Goal: Task Accomplishment & Management: Manage account settings

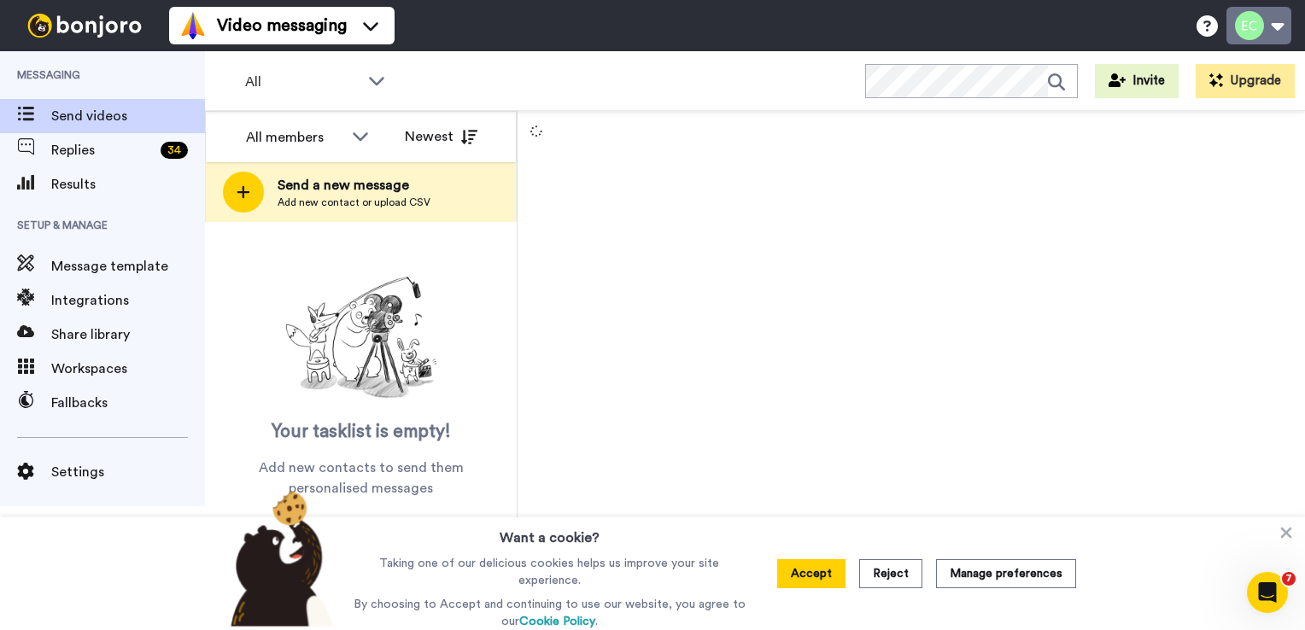
click at [1281, 21] on button at bounding box center [1259, 26] width 65 height 38
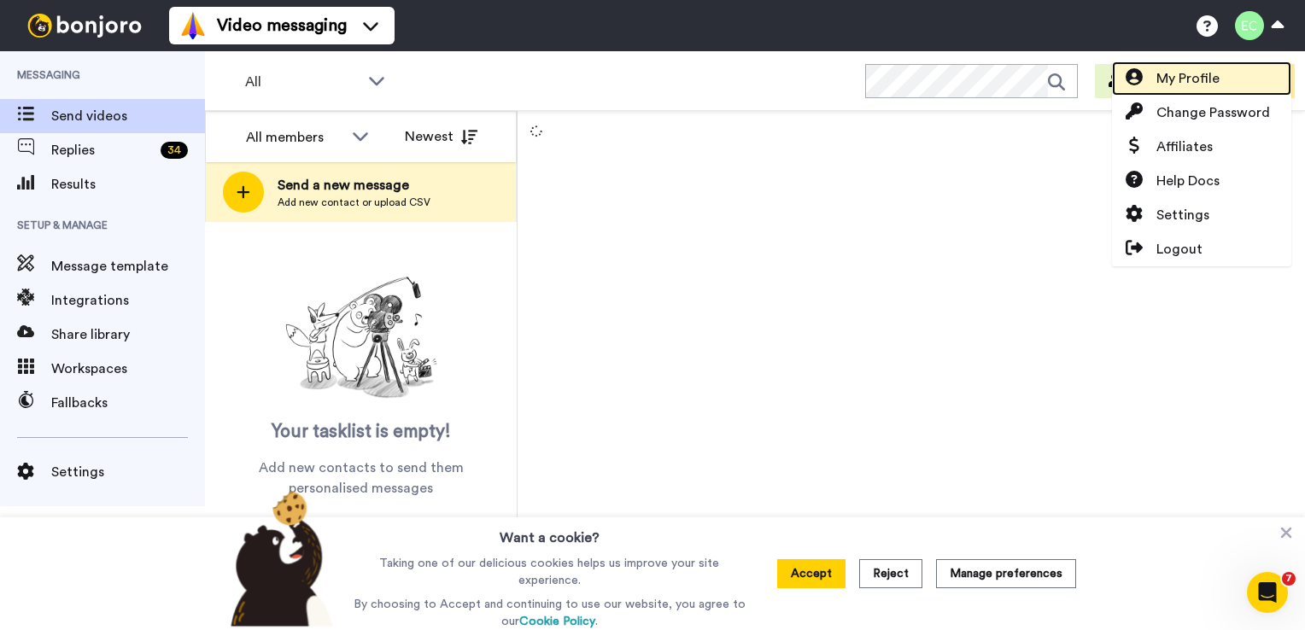
click at [1184, 79] on span "My Profile" at bounding box center [1188, 78] width 63 height 21
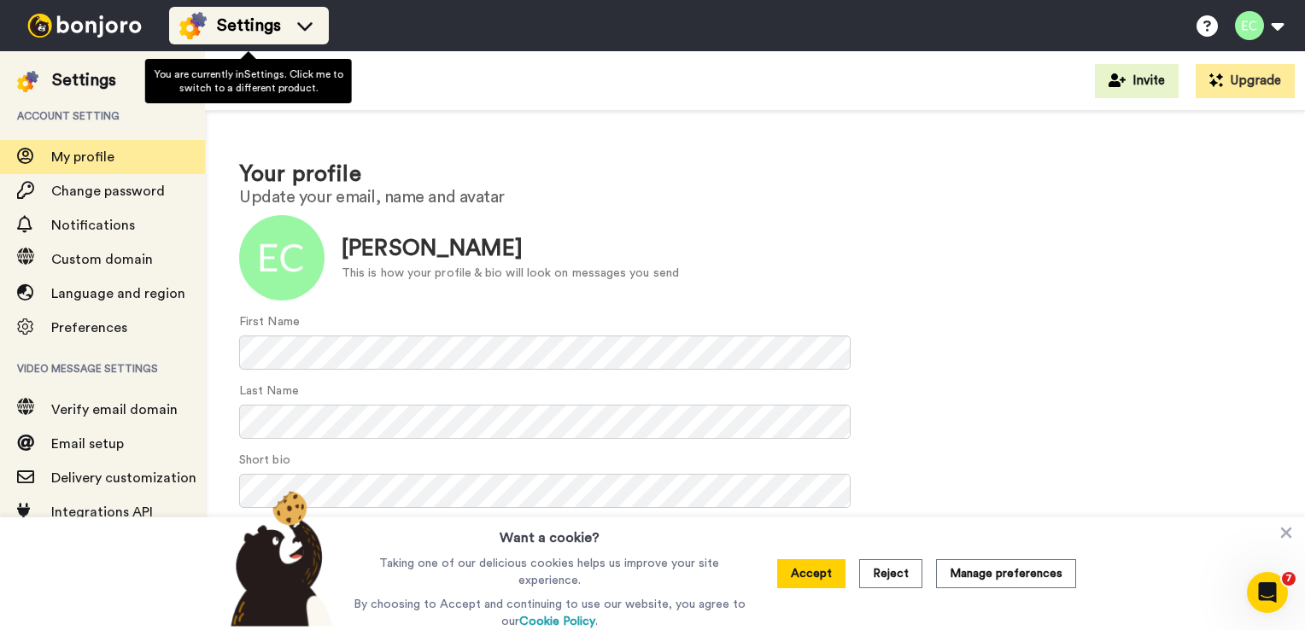
click at [308, 33] on icon at bounding box center [304, 25] width 27 height 17
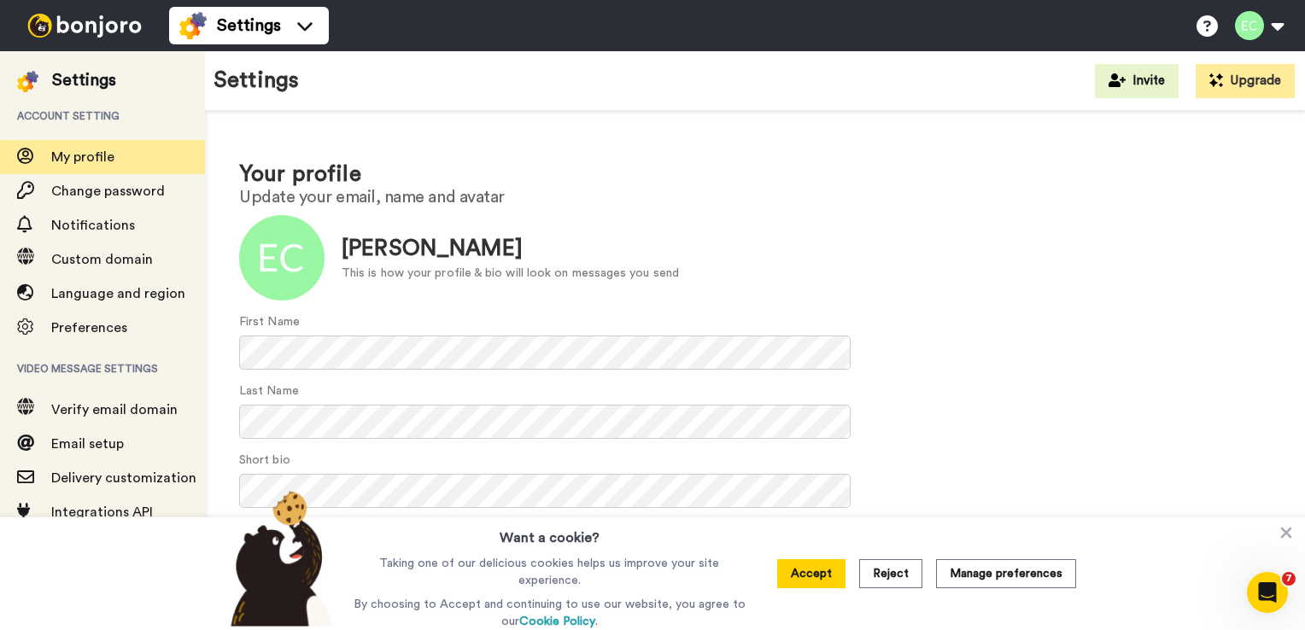
click at [97, 22] on img at bounding box center [85, 26] width 128 height 24
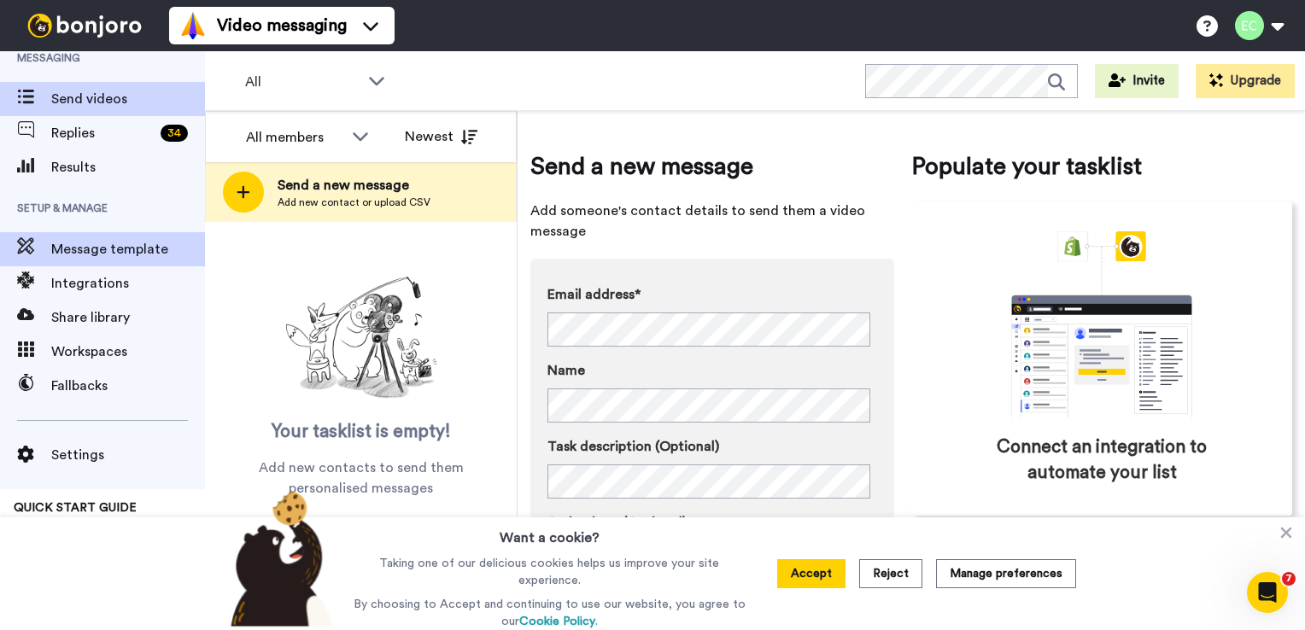
scroll to position [16, 0]
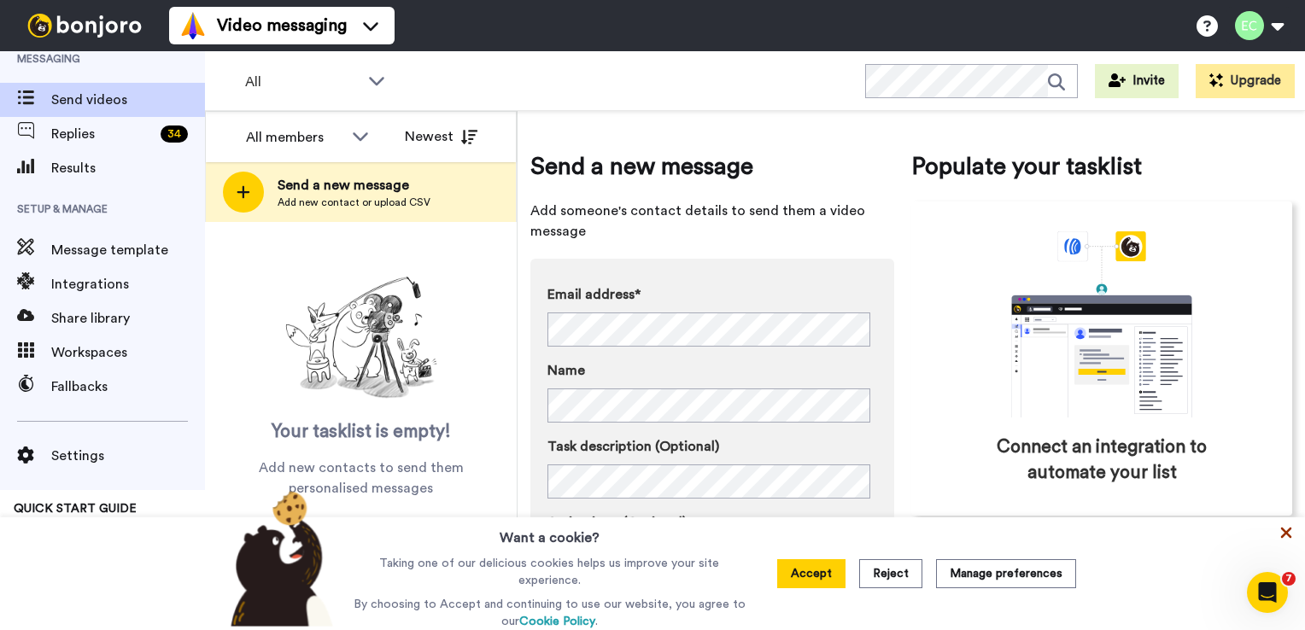
click at [1286, 536] on icon at bounding box center [1286, 533] width 11 height 11
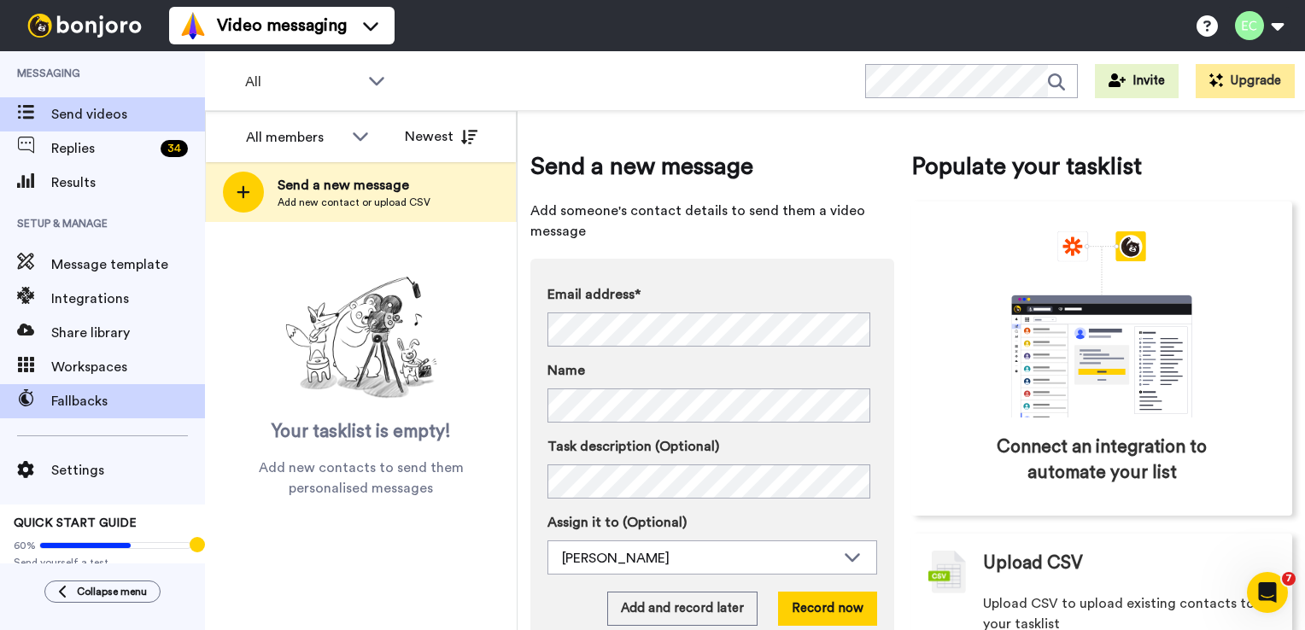
scroll to position [0, 0]
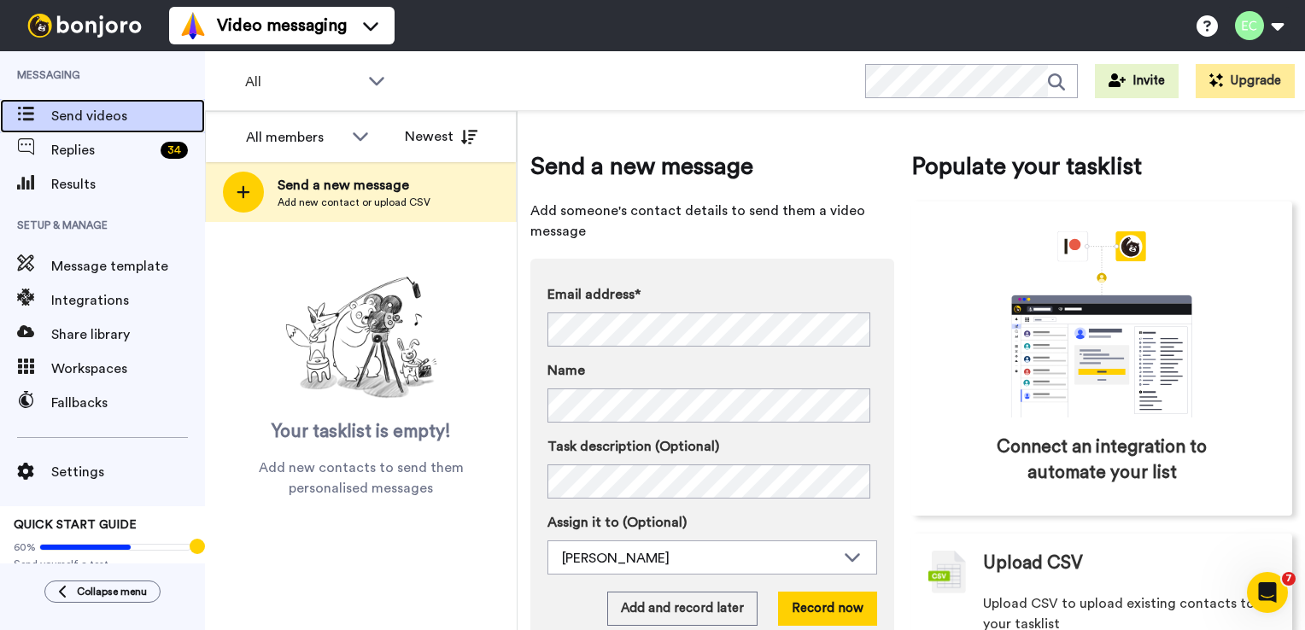
click at [107, 121] on span "Send videos" at bounding box center [128, 116] width 154 height 21
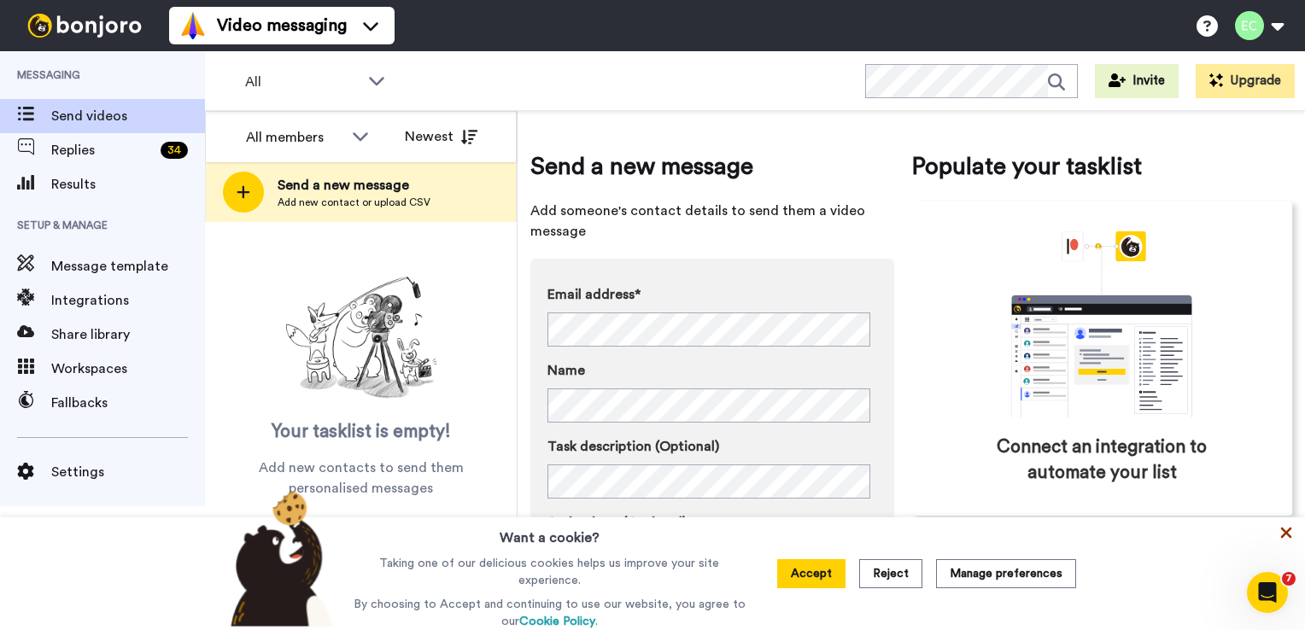
click at [1290, 539] on icon at bounding box center [1286, 533] width 11 height 11
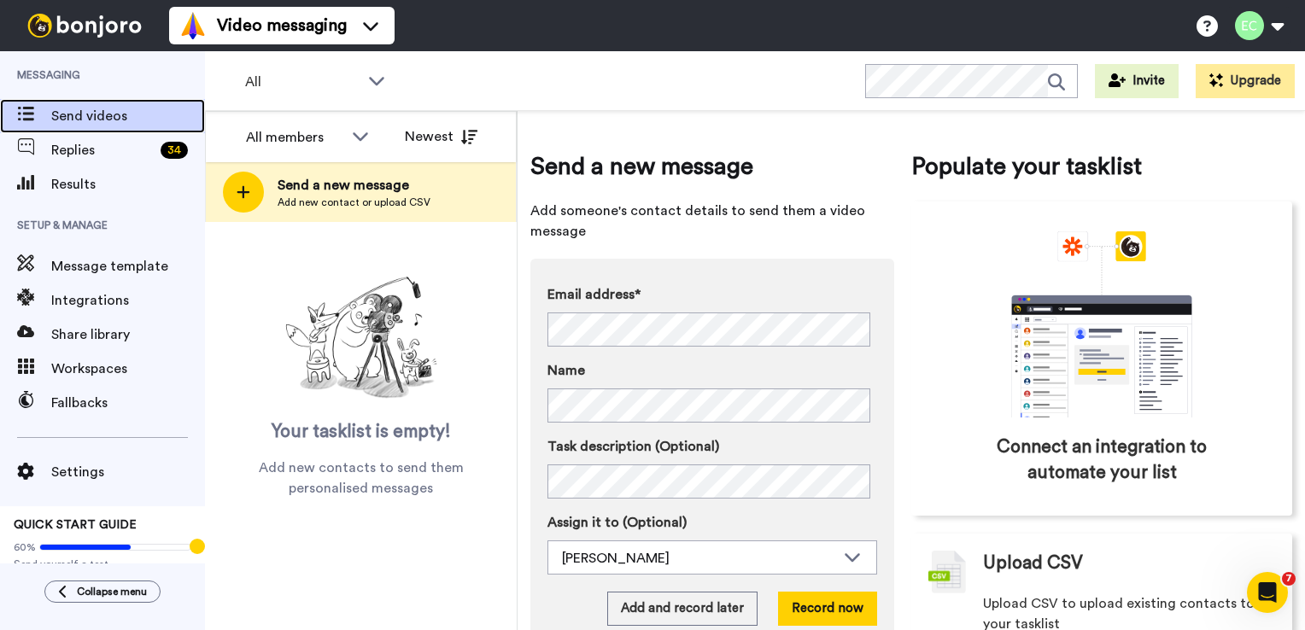
click at [95, 114] on span "Send videos" at bounding box center [128, 116] width 154 height 21
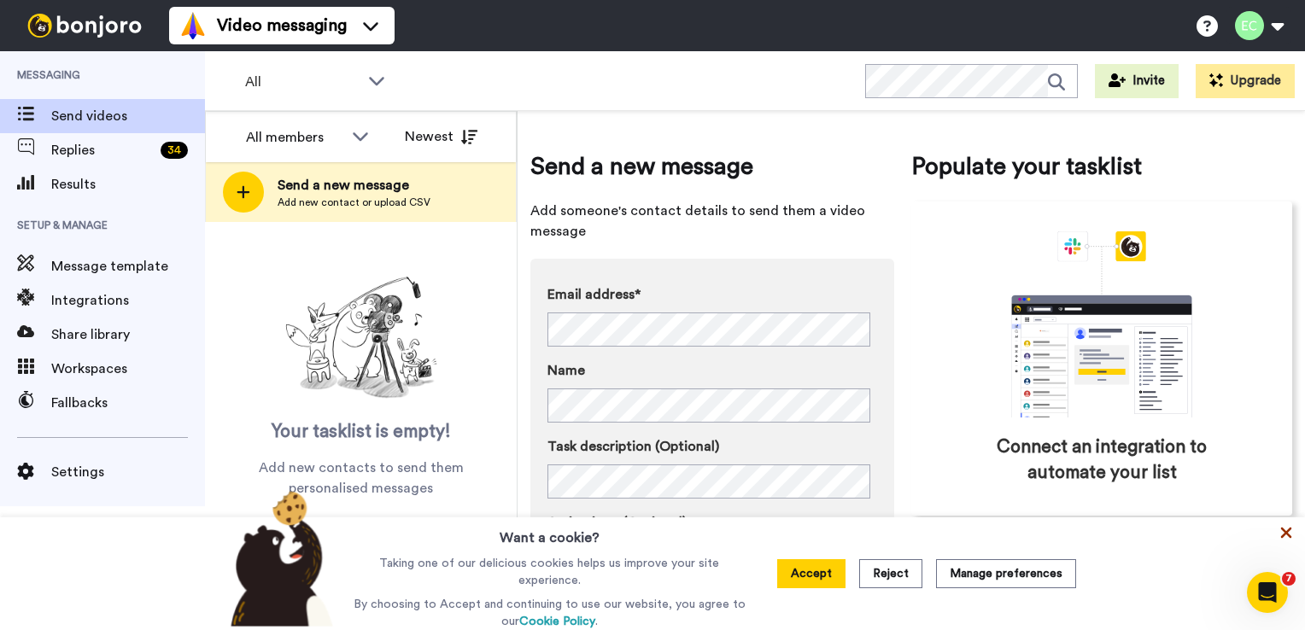
click at [1284, 532] on icon at bounding box center [1286, 533] width 17 height 17
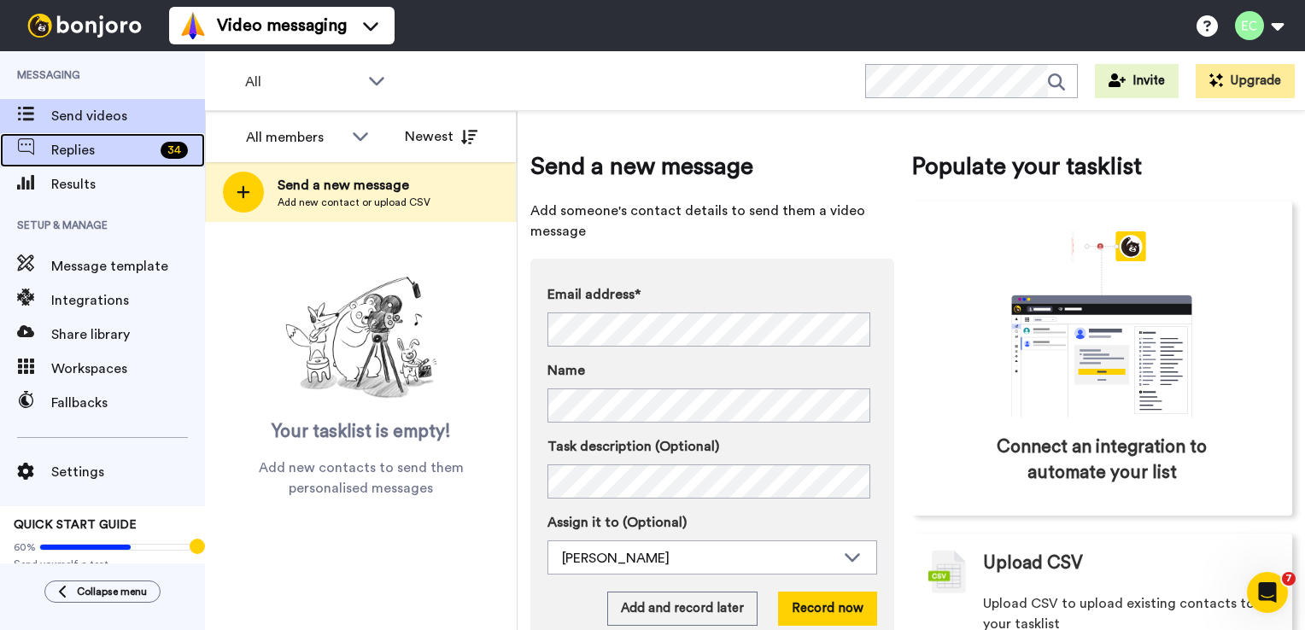
click at [73, 147] on span "Replies" at bounding box center [102, 150] width 103 height 21
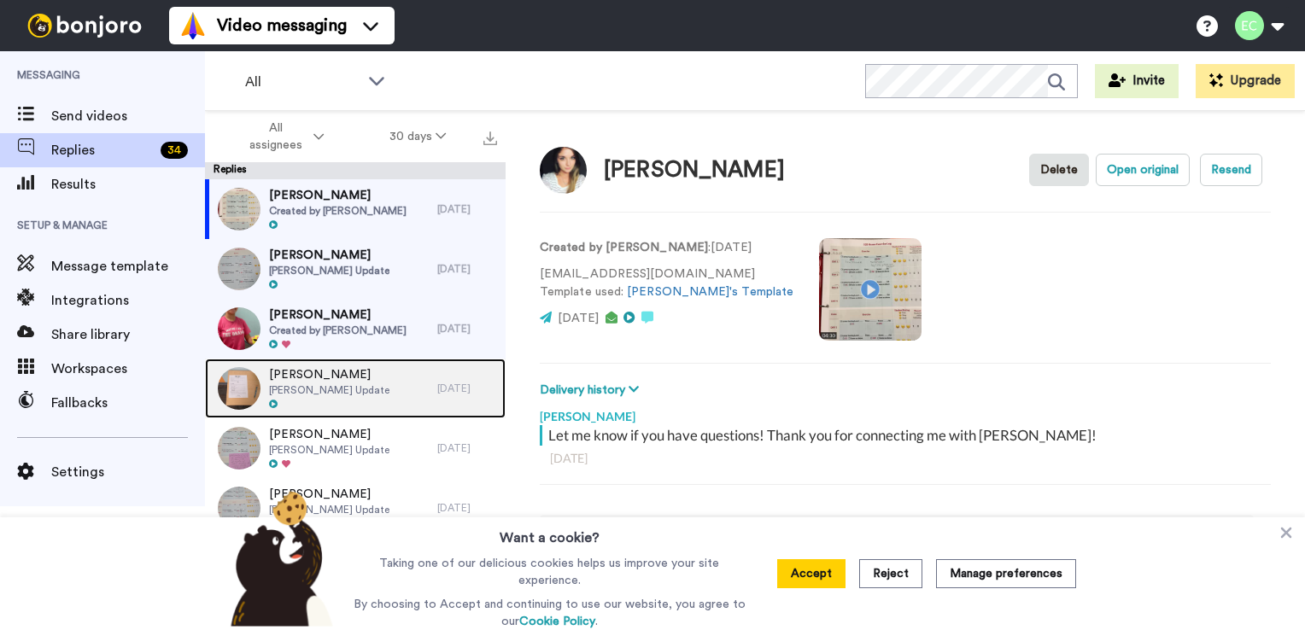
click at [454, 384] on div "[DATE]" at bounding box center [467, 389] width 60 height 14
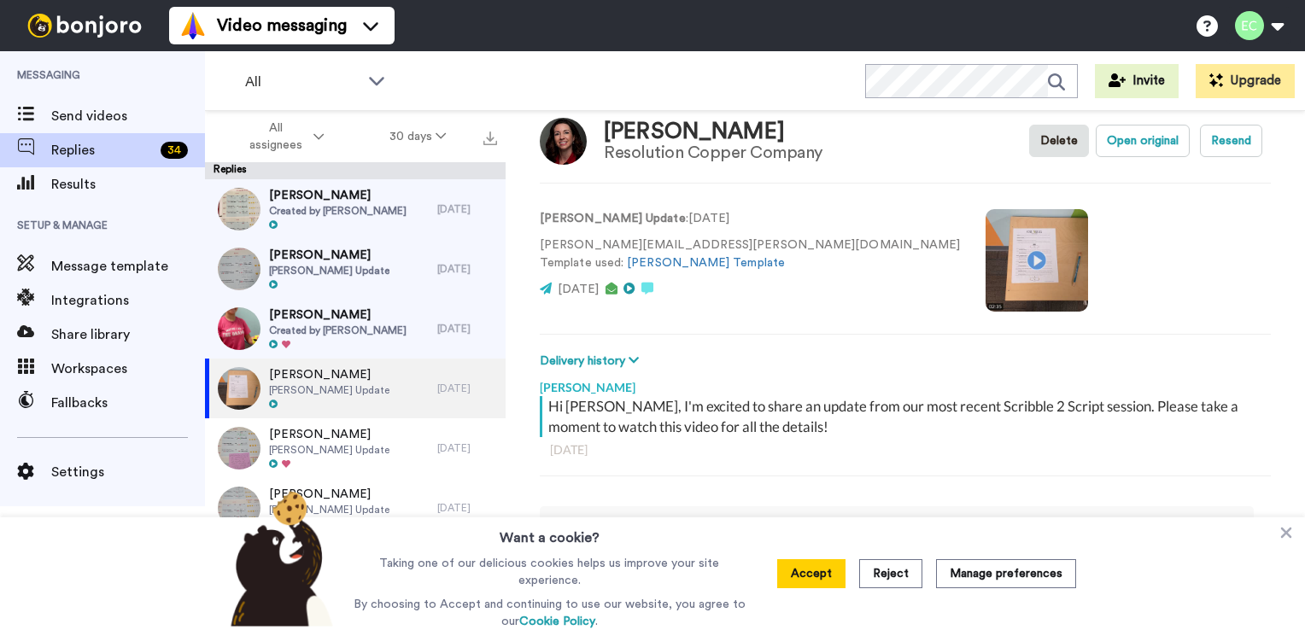
scroll to position [27, 0]
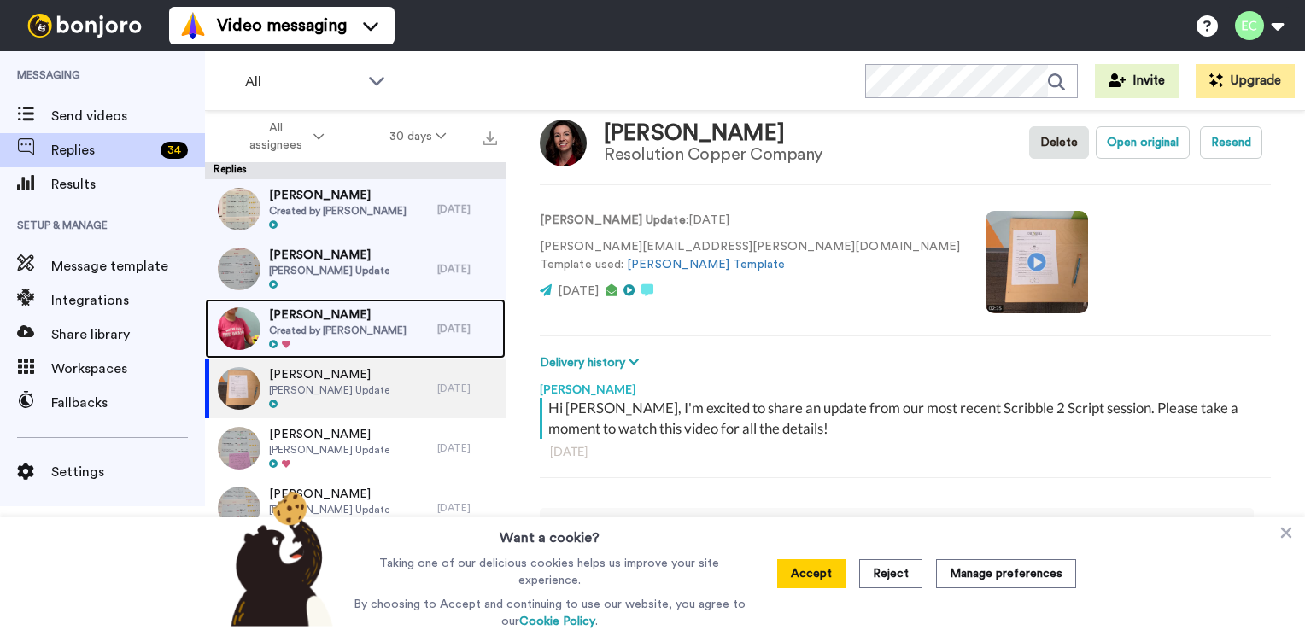
click at [390, 337] on div "[PERSON_NAME] Created by [PERSON_NAME]" at bounding box center [321, 329] width 232 height 60
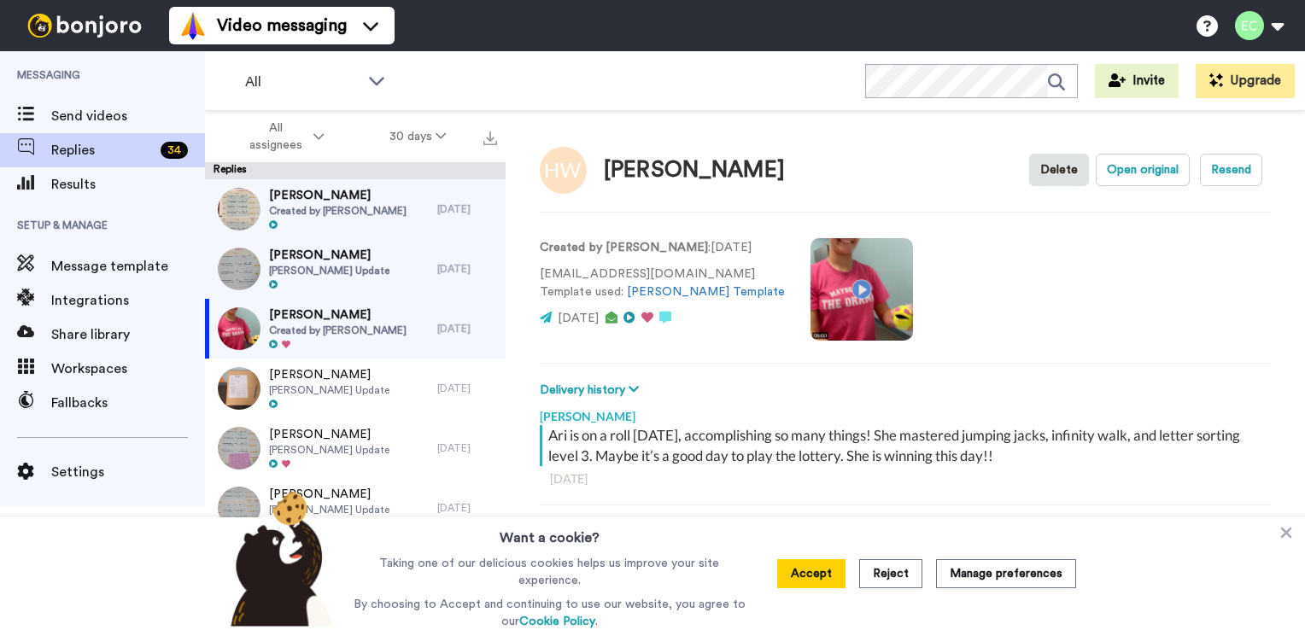
type textarea "x"
click at [1284, 542] on icon at bounding box center [1286, 533] width 17 height 17
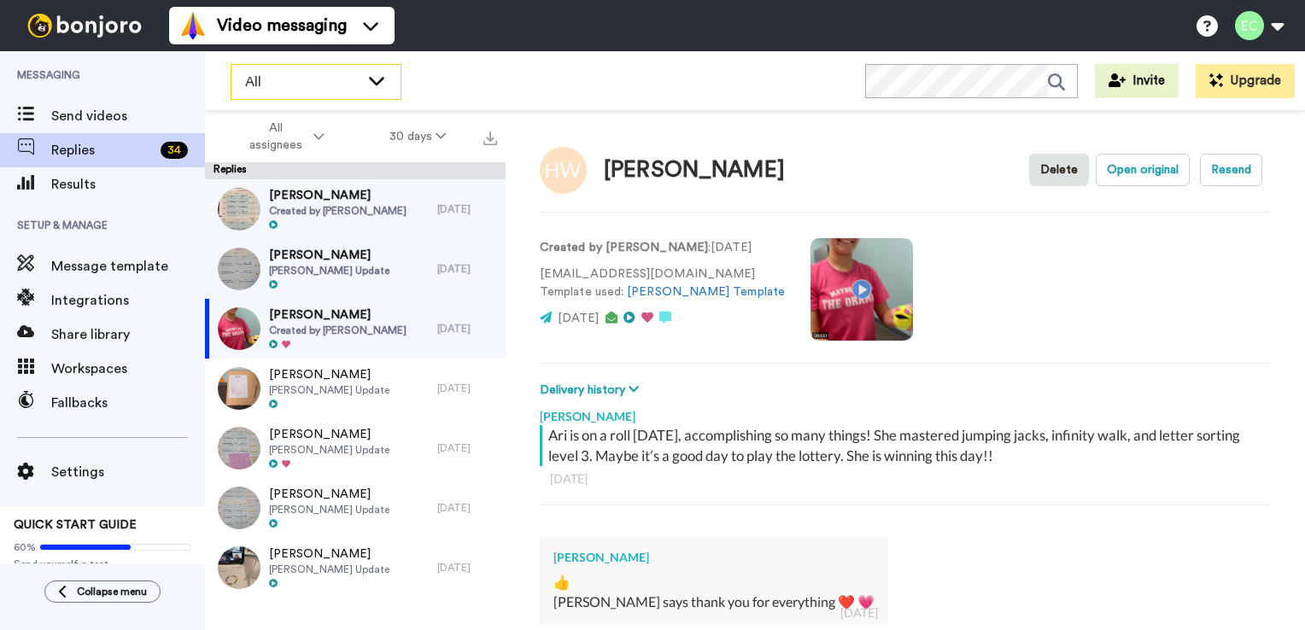
click at [390, 84] on div "All" at bounding box center [316, 82] width 169 height 34
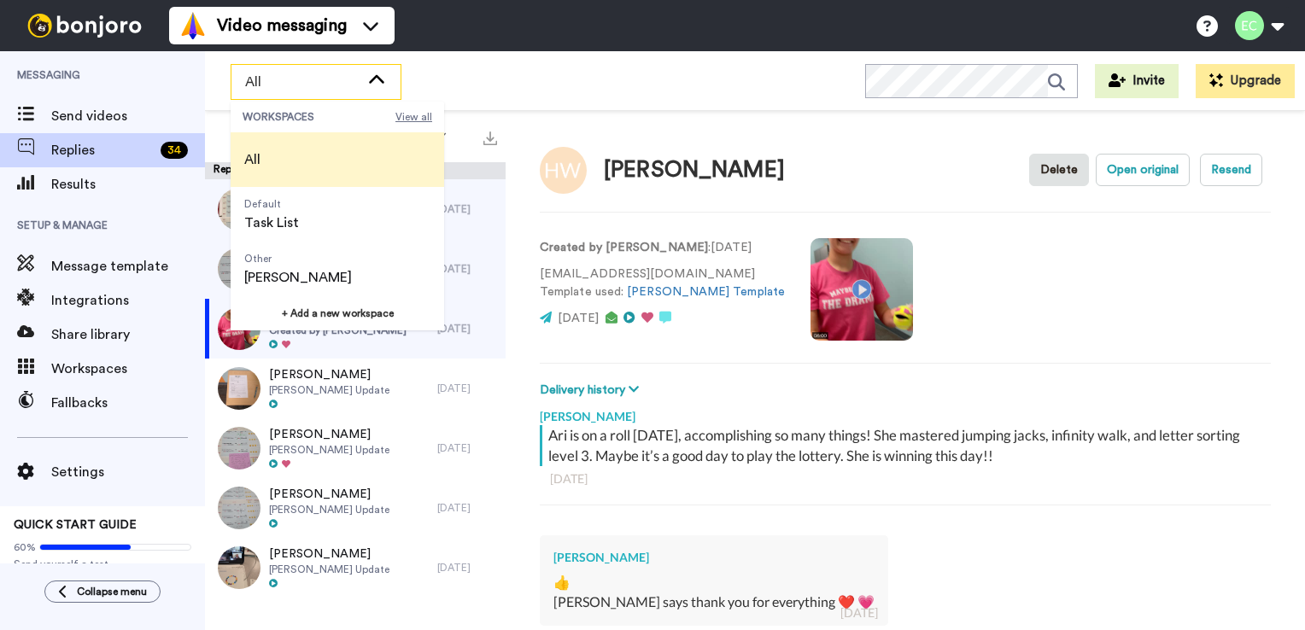
click at [414, 120] on span "View all" at bounding box center [414, 117] width 37 height 14
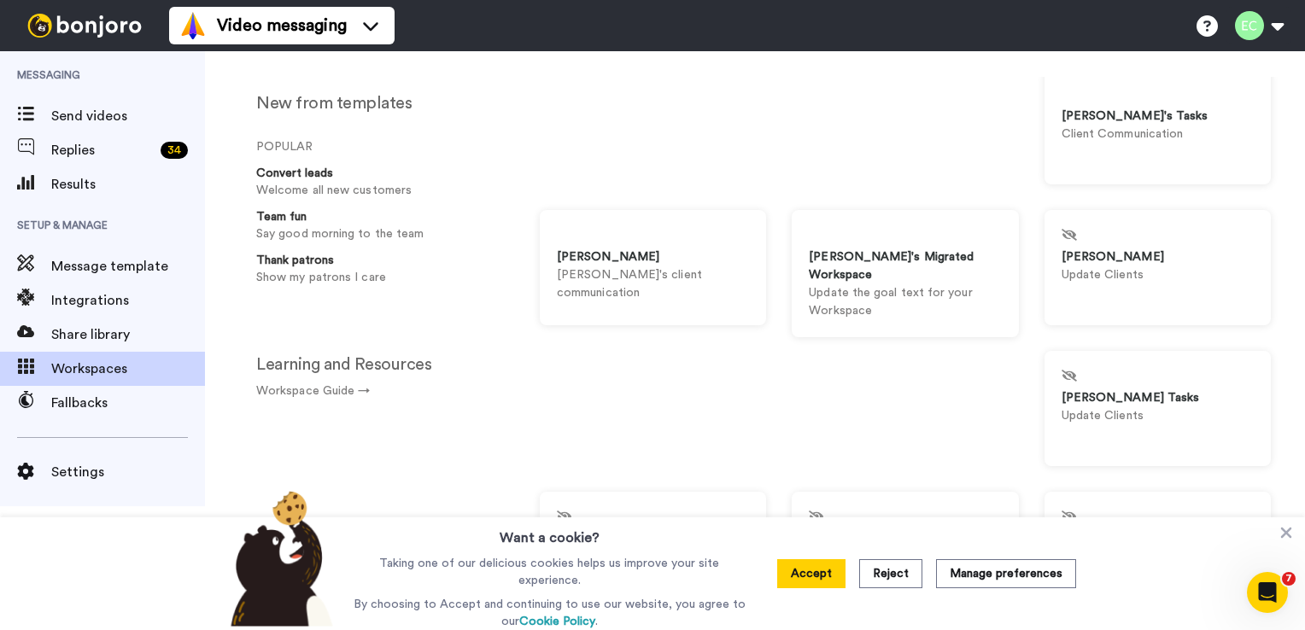
scroll to position [520, 0]
click at [1282, 536] on icon at bounding box center [1286, 533] width 17 height 17
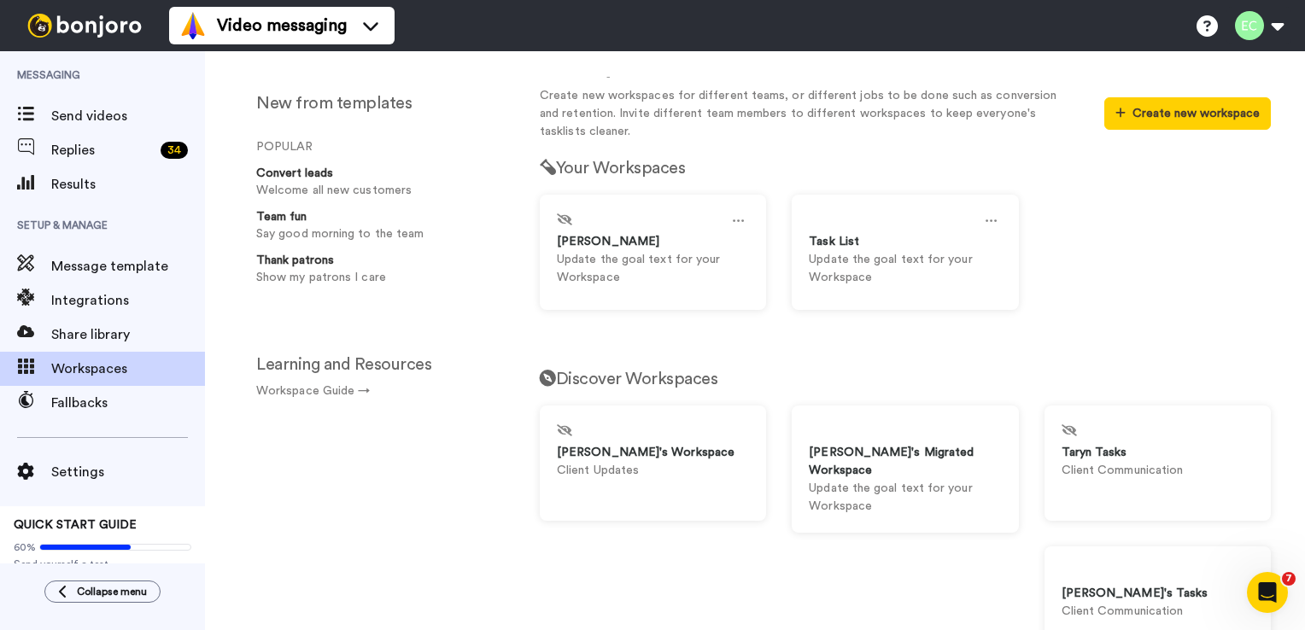
scroll to position [32, 0]
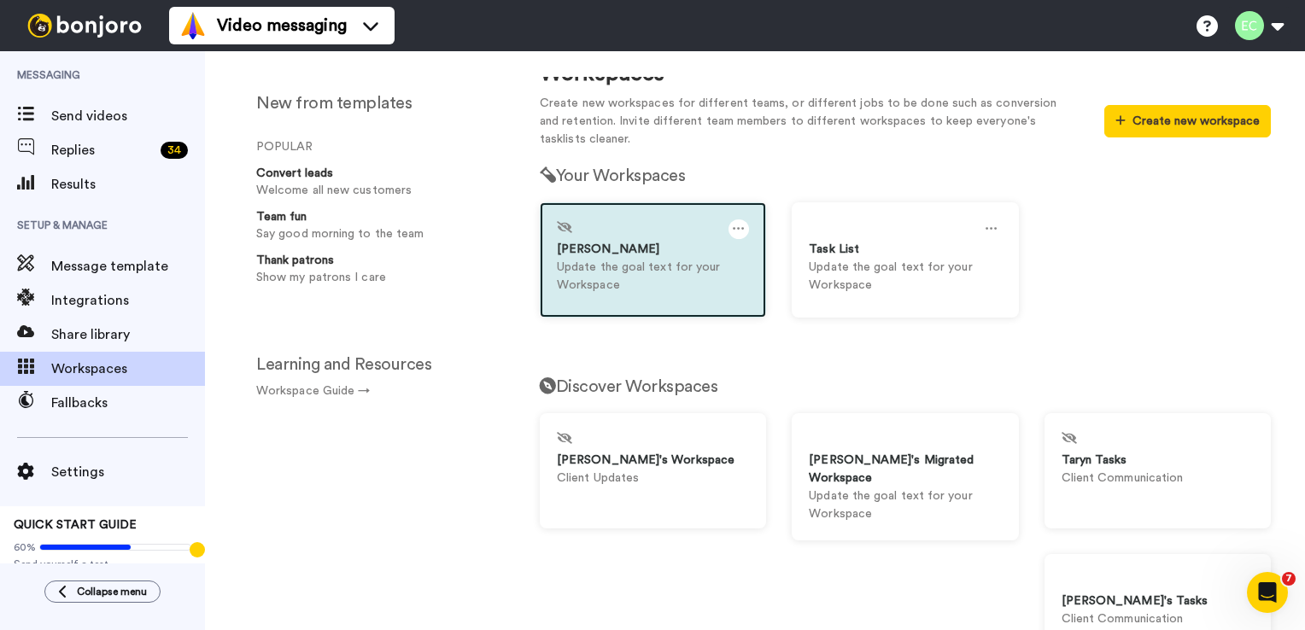
click at [734, 226] on icon at bounding box center [739, 229] width 12 height 19
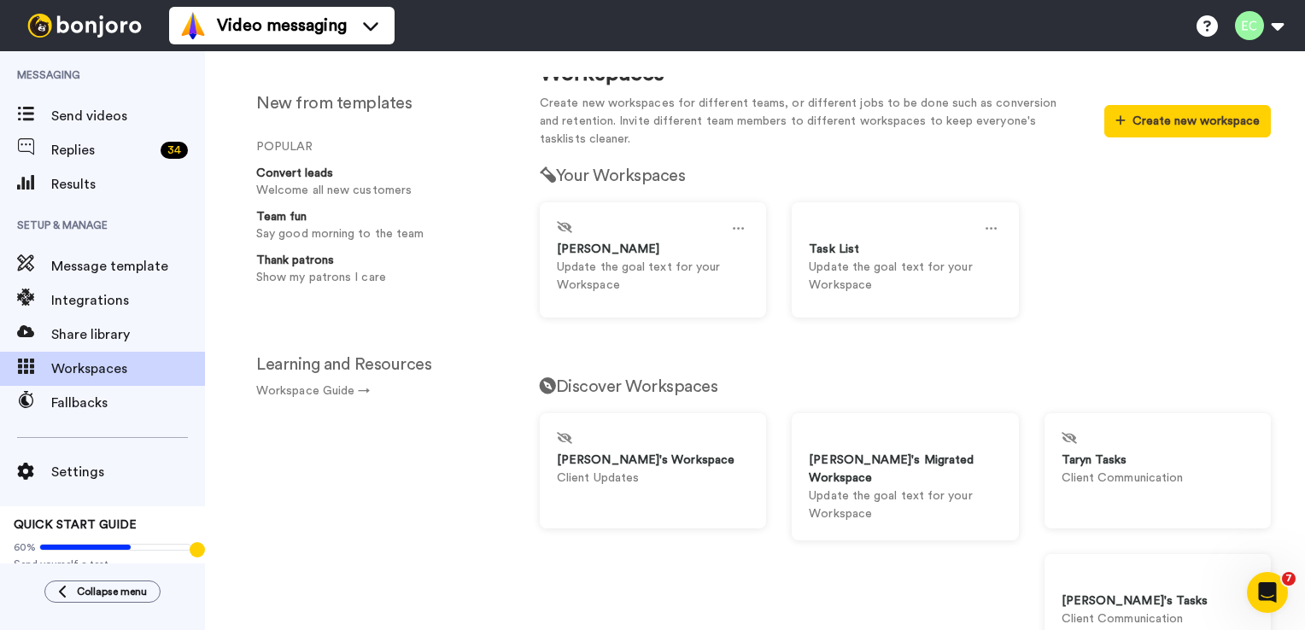
click at [784, 343] on div "Workspaces Create new workspaces for different teams, or different jobs to be d…" at bounding box center [906, 354] width 800 height 554
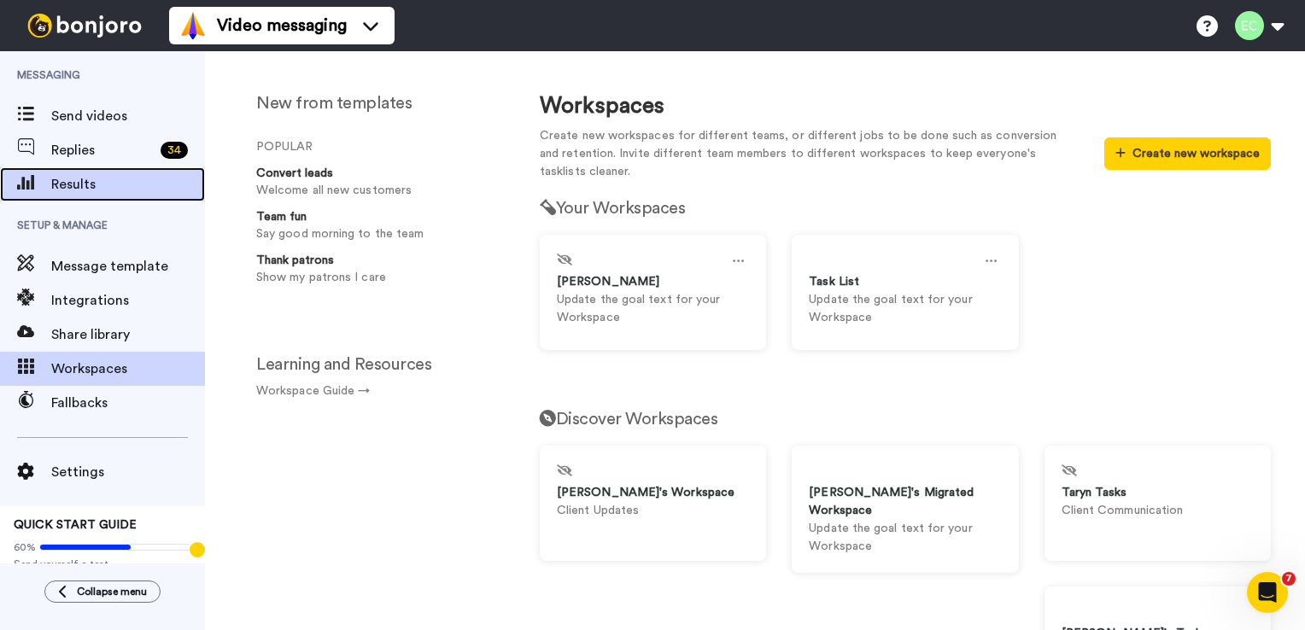
click at [72, 184] on span "Results" at bounding box center [128, 184] width 154 height 21
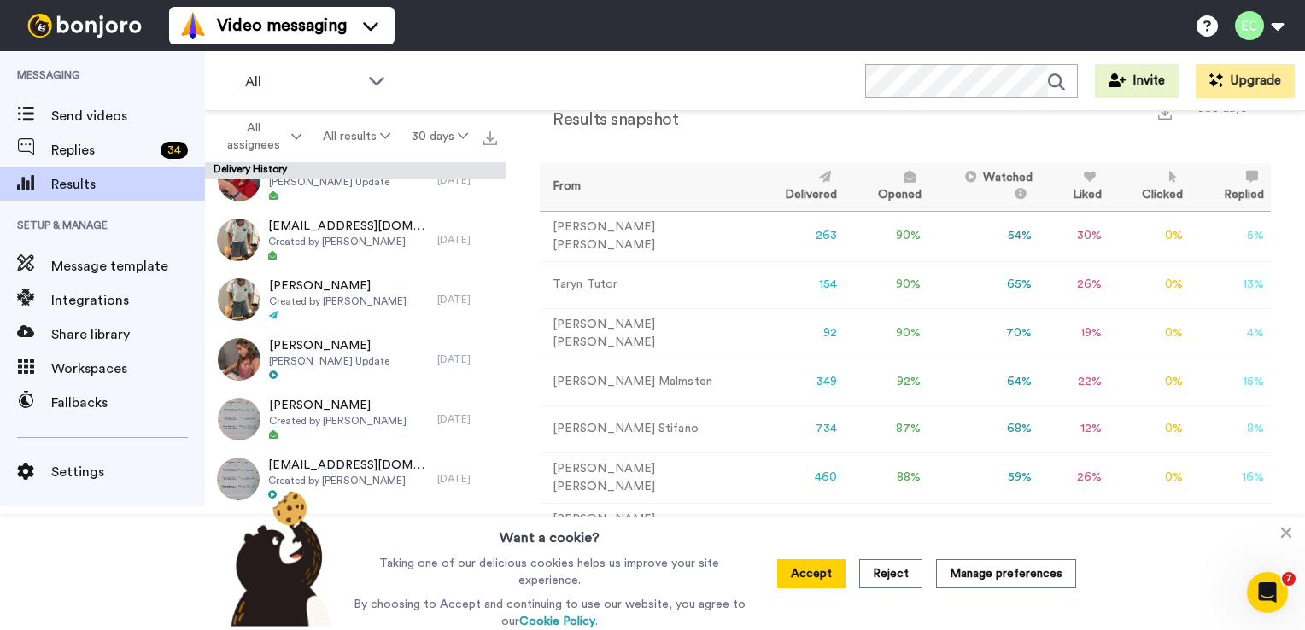
scroll to position [811, 0]
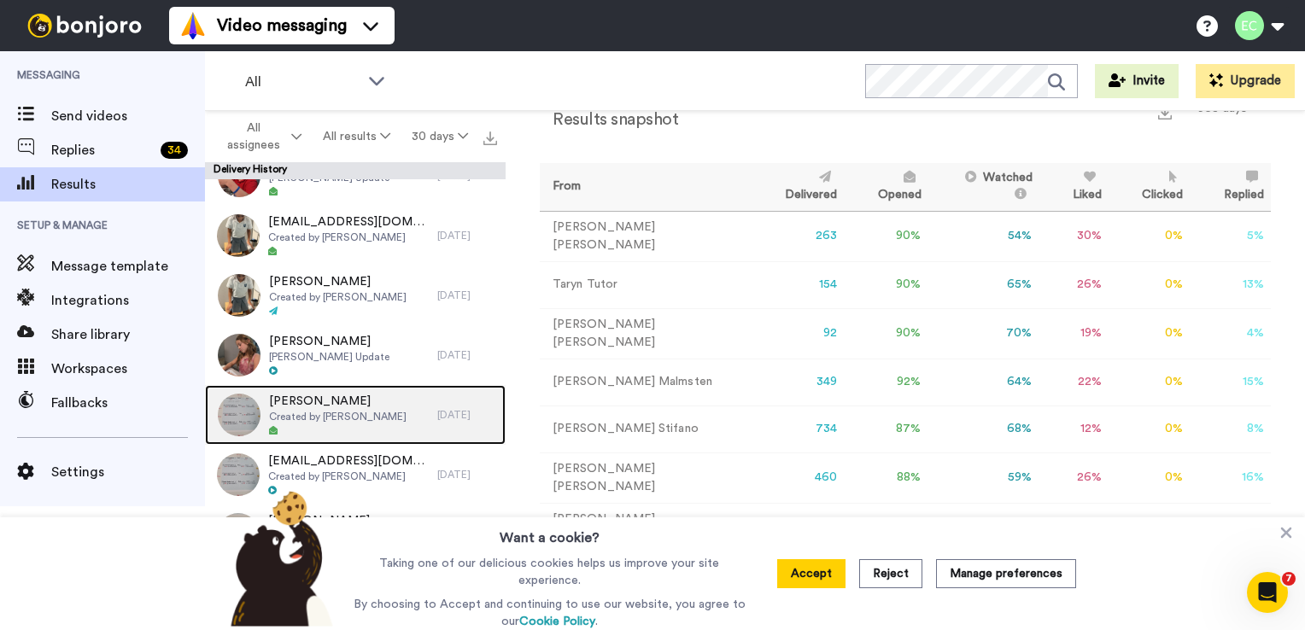
click at [307, 406] on span "[PERSON_NAME]" at bounding box center [338, 401] width 138 height 17
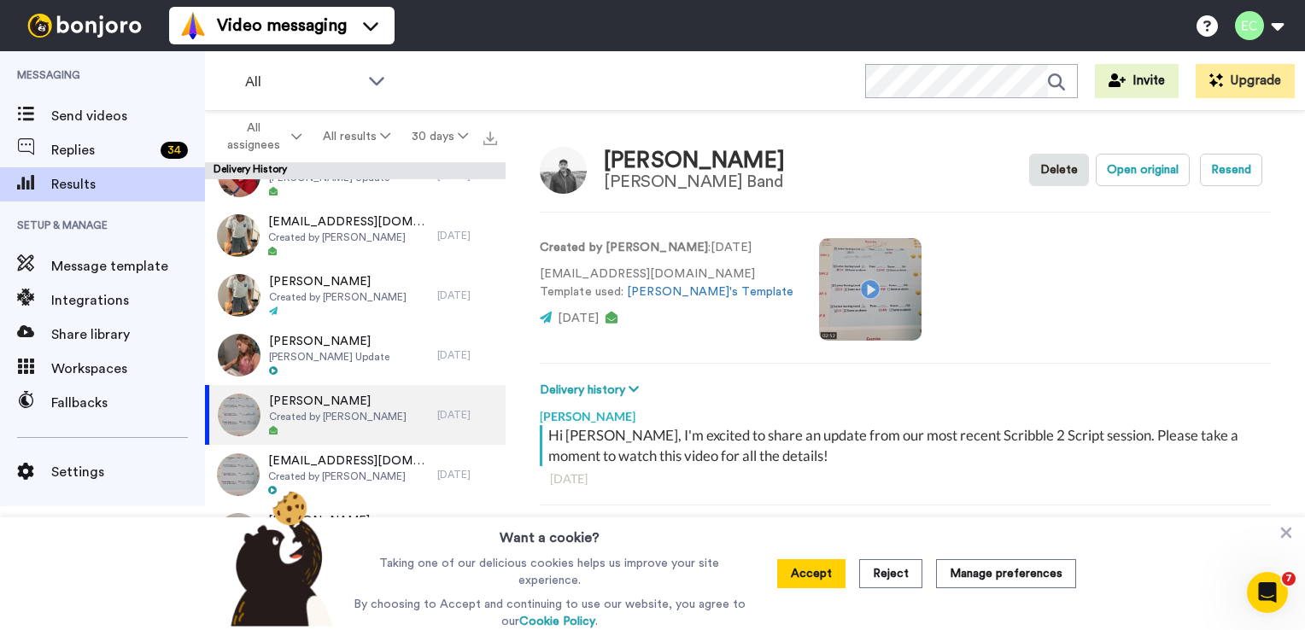
type textarea "x"
